Goal: Information Seeking & Learning: Learn about a topic

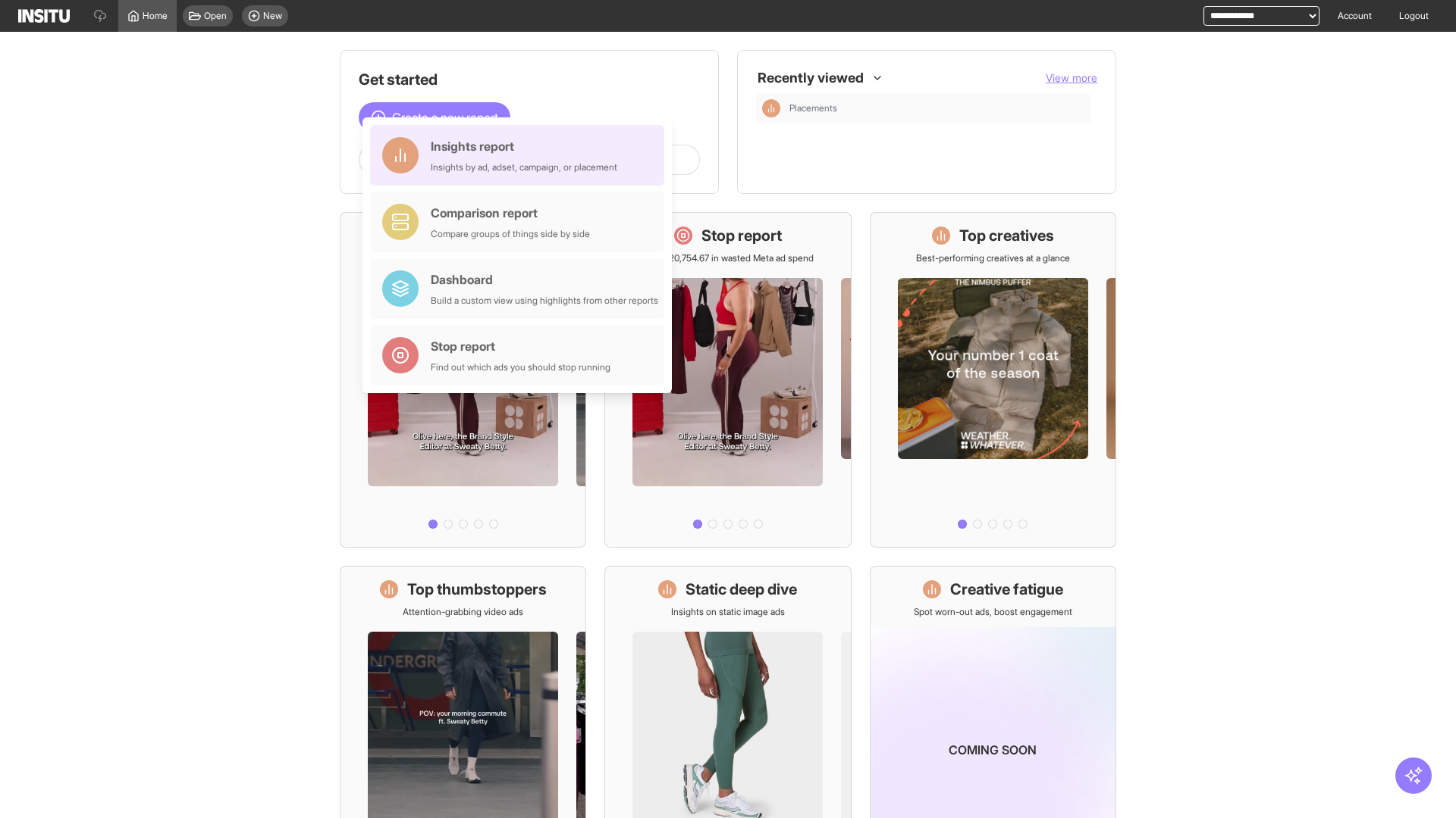
click at [521, 155] on div "Insights report Insights by ad, adset, campaign, or placement" at bounding box center [524, 155] width 186 height 36
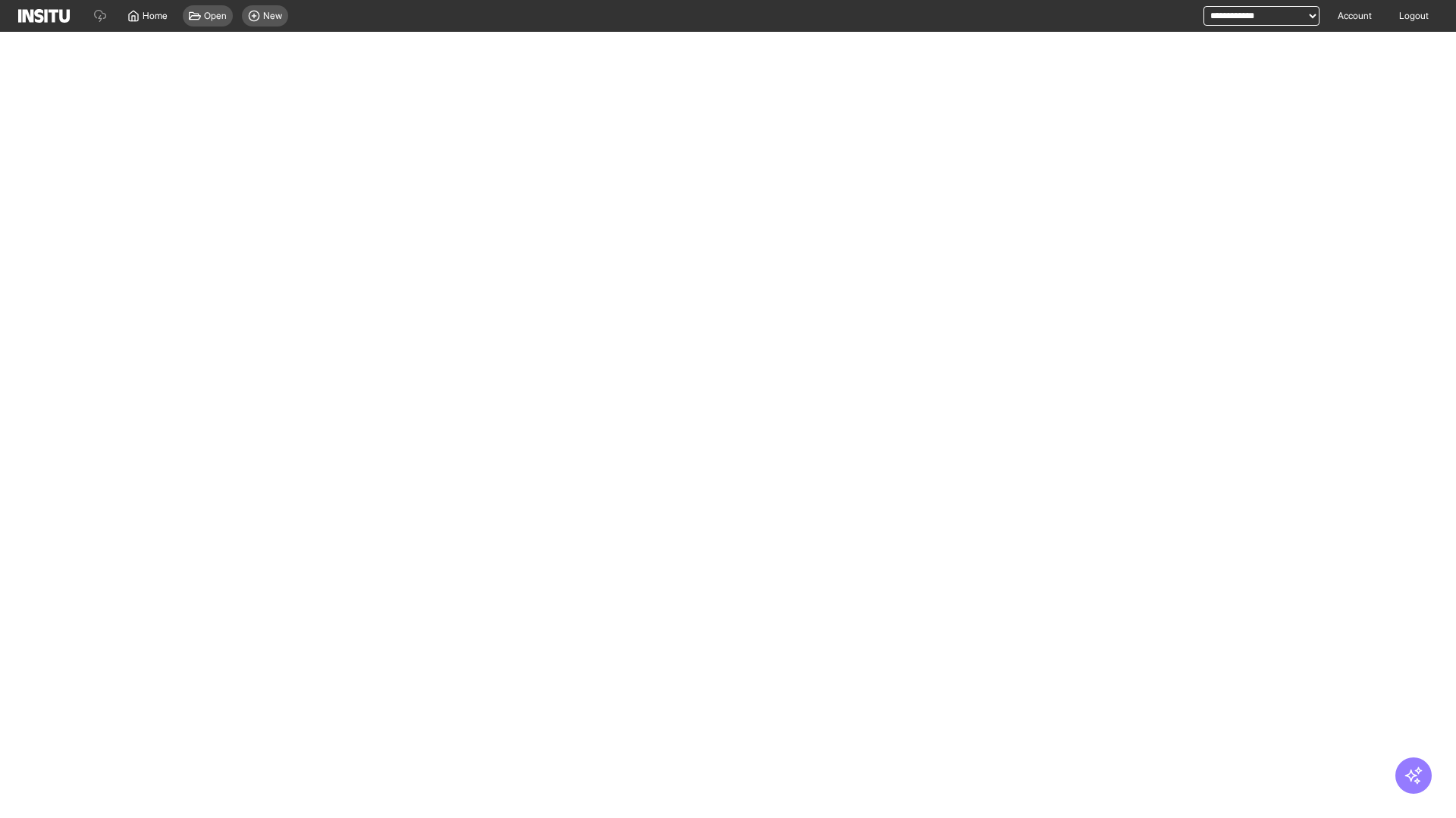
select select "**"
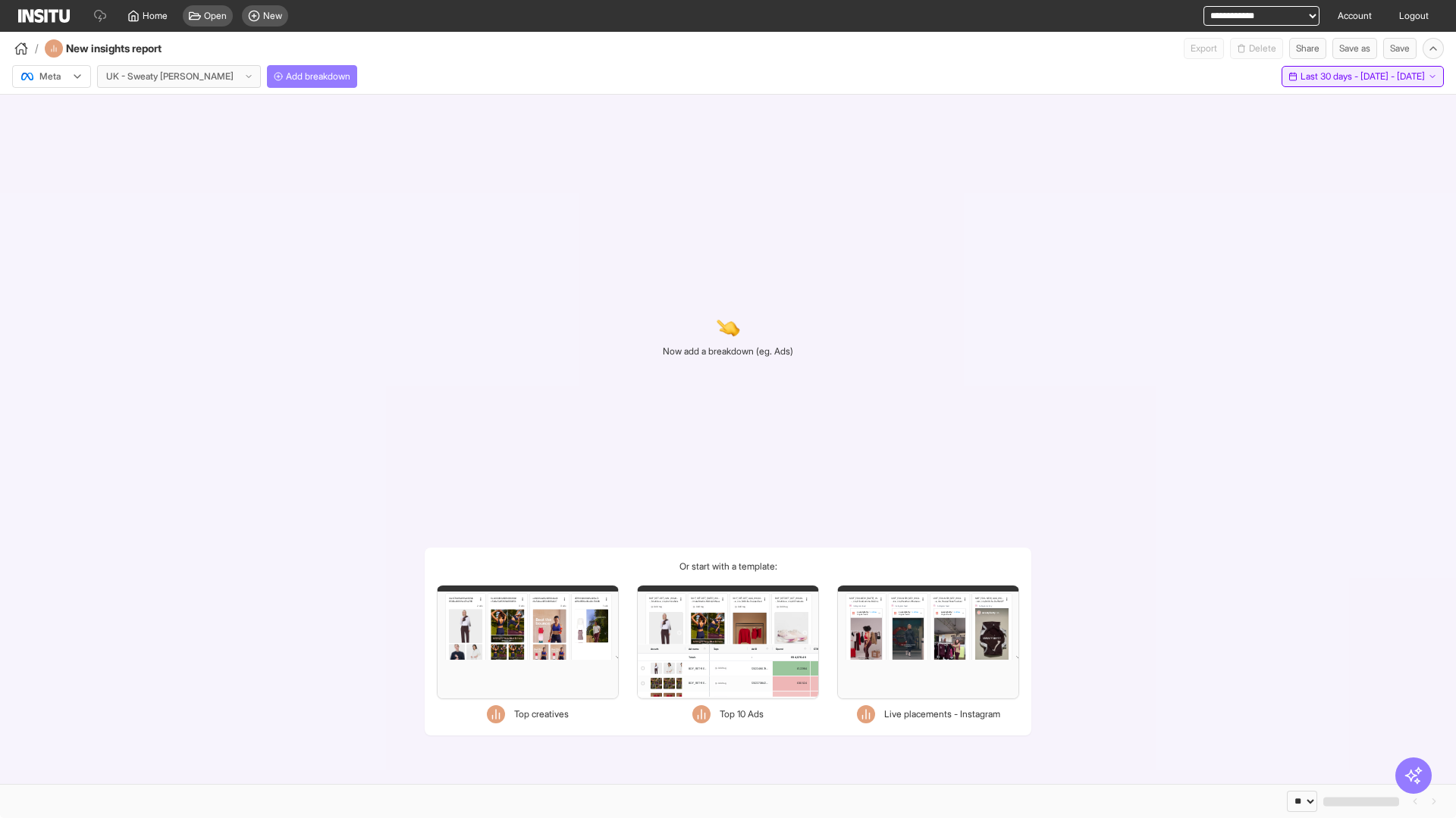
click at [1328, 77] on span "Last 30 days - [DATE] - [DATE]" at bounding box center [1362, 76] width 124 height 12
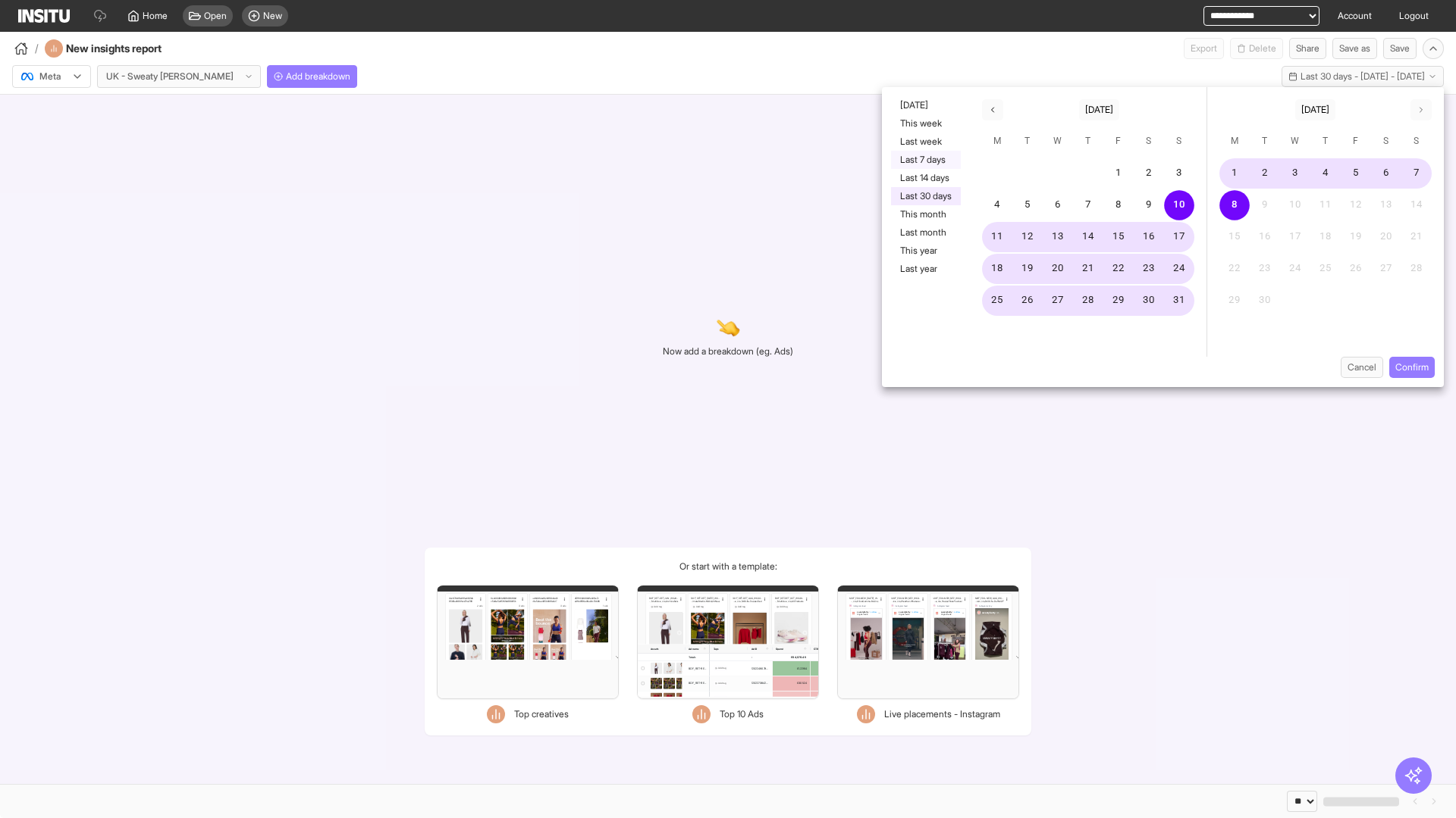
click at [924, 160] on button "Last 7 days" at bounding box center [925, 160] width 70 height 18
